Goal: Information Seeking & Learning: Learn about a topic

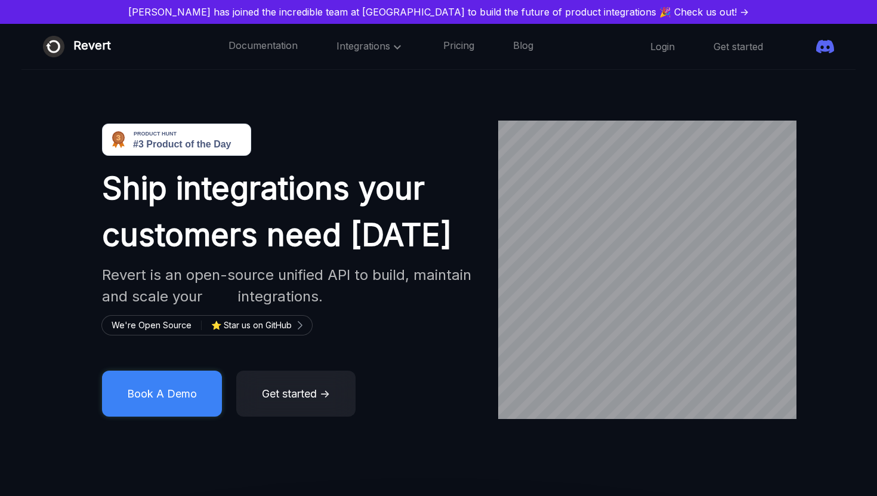
scroll to position [30, 0]
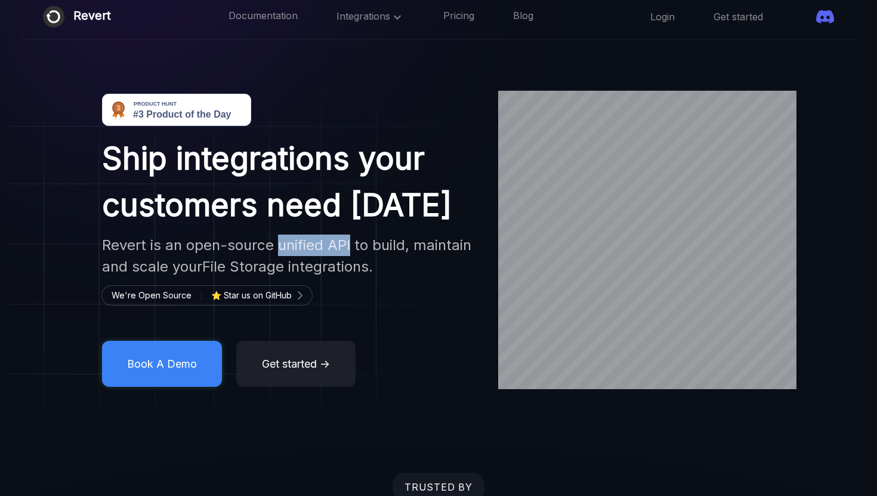
drag, startPoint x: 277, startPoint y: 246, endPoint x: 350, endPoint y: 247, distance: 72.2
click at [350, 247] on h2 "Revert is an open-source unified API to build, maintain and scale your File Sto…" at bounding box center [289, 255] width 375 height 43
click at [443, 14] on link "Pricing" at bounding box center [458, 17] width 31 height 16
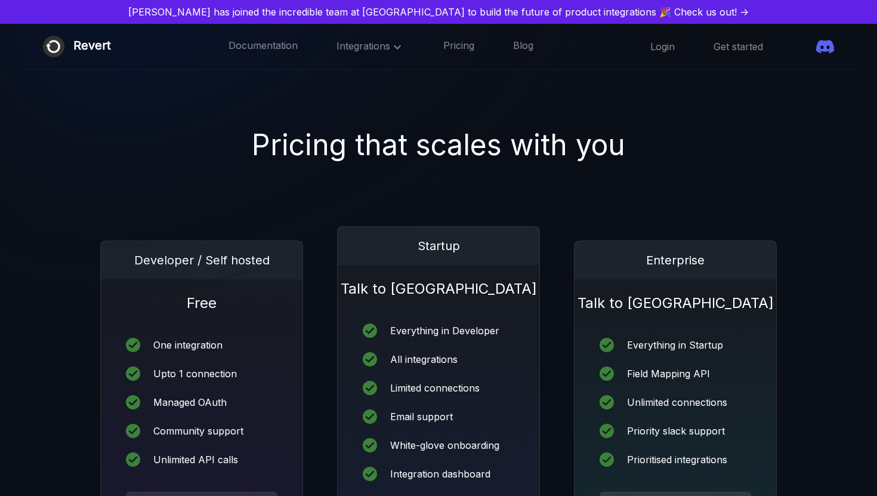
click at [802, 47] on span at bounding box center [802, 47] width 0 height 0
